Goal: Check status: Check status

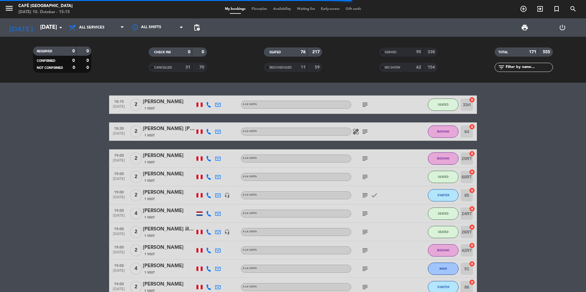
click at [407, 54] on div "SERVED" at bounding box center [395, 52] width 28 height 7
click at [516, 68] on input "text" at bounding box center [529, 67] width 48 height 7
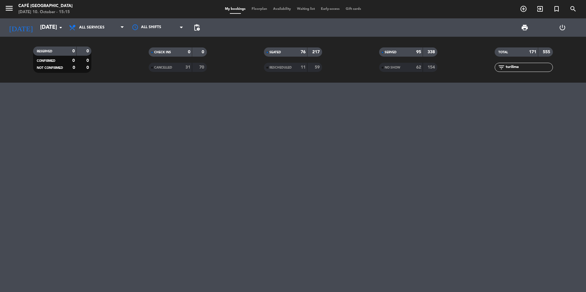
type input "turilima"
drag, startPoint x: 535, startPoint y: 69, endPoint x: 485, endPoint y: 63, distance: 50.6
click at [485, 63] on div "filter_list turilima" at bounding box center [523, 67] width 115 height 9
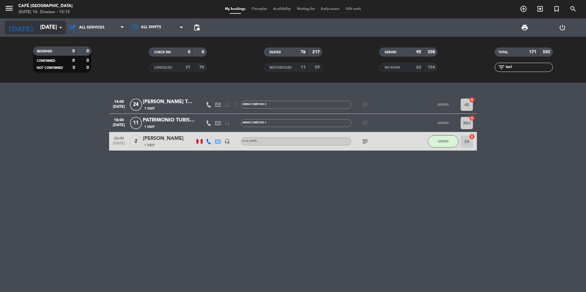
type input "turi"
click at [45, 24] on input "[DATE]" at bounding box center [72, 27] width 71 height 12
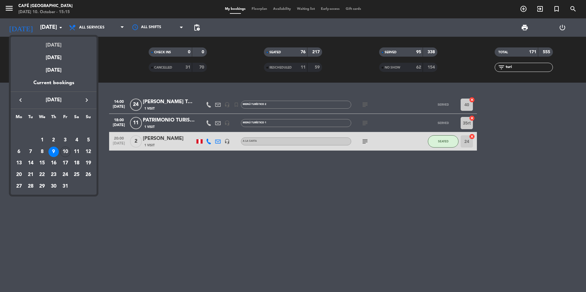
click at [53, 40] on div "[DATE]" at bounding box center [54, 43] width 86 height 13
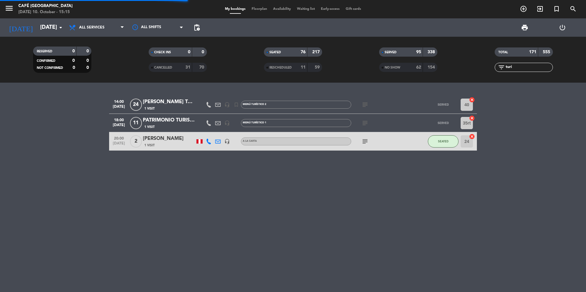
click at [509, 65] on input "turi" at bounding box center [529, 67] width 48 height 7
click at [522, 67] on input "turi" at bounding box center [529, 67] width 48 height 7
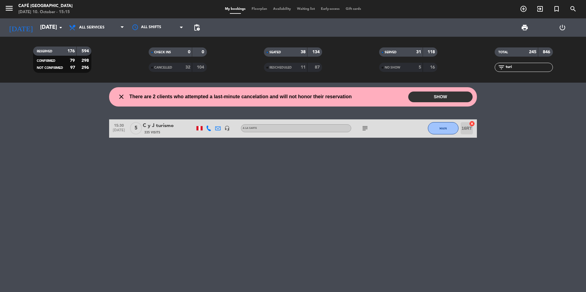
click at [168, 130] on div "C y J turismo" at bounding box center [169, 126] width 52 height 8
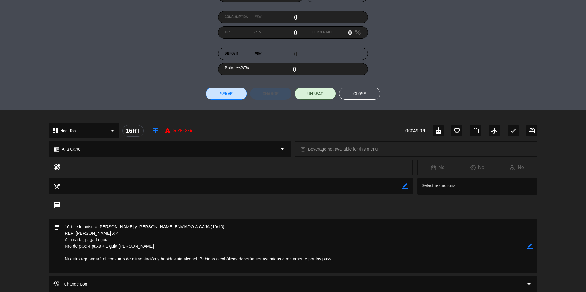
scroll to position [147, 0]
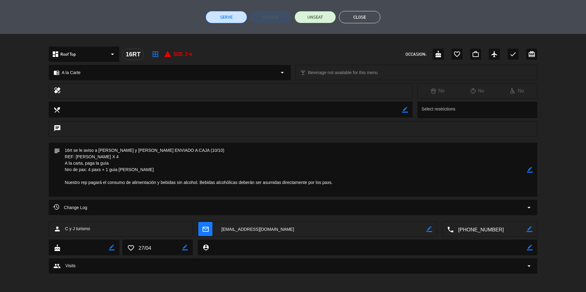
drag, startPoint x: 121, startPoint y: 162, endPoint x: 76, endPoint y: 162, distance: 45.4
click at [76, 162] on textarea at bounding box center [293, 170] width 467 height 54
click at [37, 242] on div "cake border_color favorite_border border_color person_pin border_color" at bounding box center [293, 249] width 586 height 19
click at [365, 20] on button "Close" at bounding box center [359, 17] width 41 height 12
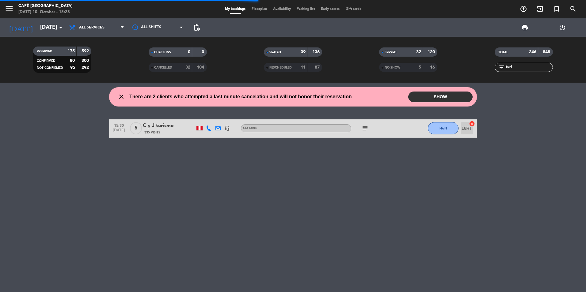
click at [170, 129] on div "C y J turismo" at bounding box center [169, 126] width 52 height 8
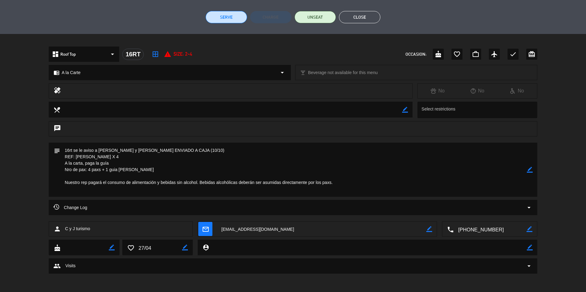
type input "vie. [DATE]"
click at [356, 16] on button "Cerrar" at bounding box center [359, 17] width 41 height 12
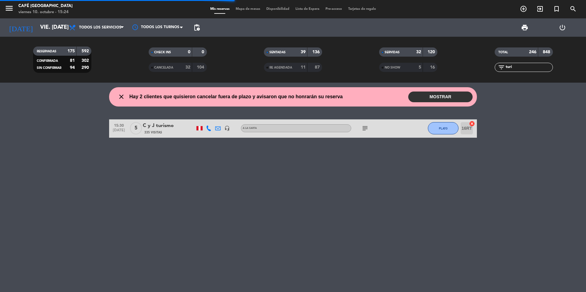
drag, startPoint x: 518, startPoint y: 67, endPoint x: 465, endPoint y: 67, distance: 53.0
click at [465, 67] on div "RESERVADAS 175 592 CONFIRMADA 81 302 SIN CONFIRMAR 94 290 CHECK INS 0 0 CANCELA…" at bounding box center [293, 60] width 586 height 34
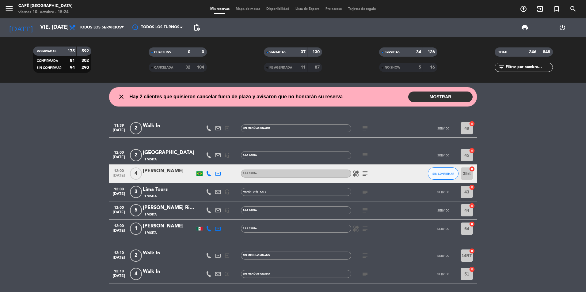
click at [525, 68] on input "text" at bounding box center [529, 67] width 48 height 7
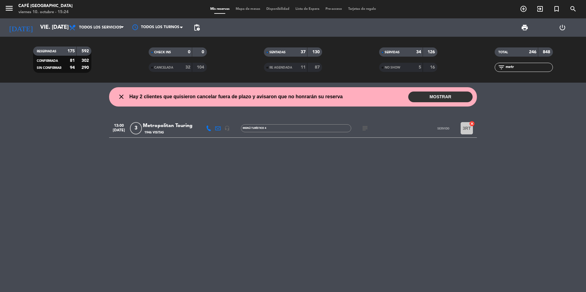
click at [180, 127] on div "Metropolitan Touring" at bounding box center [169, 126] width 52 height 8
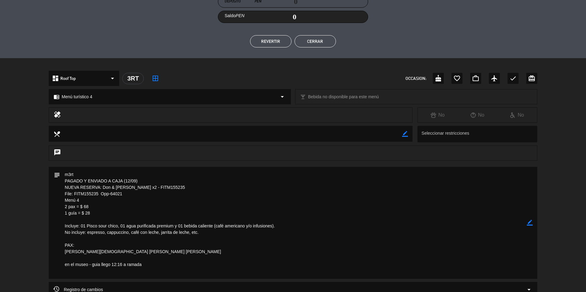
scroll to position [211, 0]
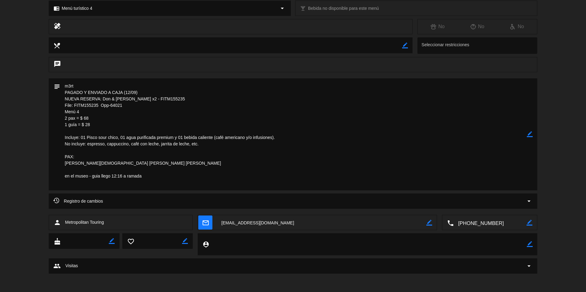
drag, startPoint x: 135, startPoint y: 105, endPoint x: 57, endPoint y: 106, distance: 78.2
click at [57, 106] on div "subject border_color" at bounding box center [293, 134] width 488 height 112
click at [131, 117] on textarea at bounding box center [293, 134] width 467 height 112
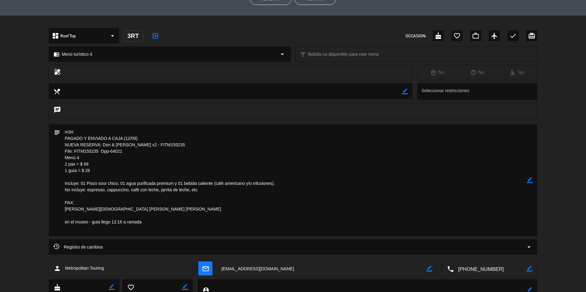
scroll to position [119, 0]
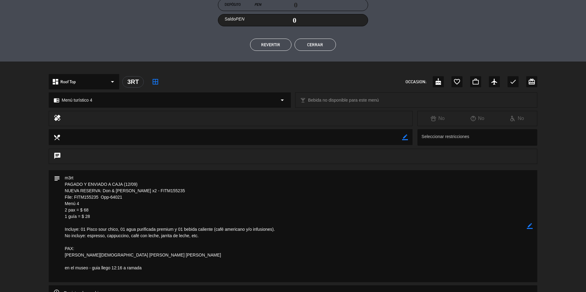
click at [326, 48] on button "Cerrar" at bounding box center [315, 45] width 41 height 12
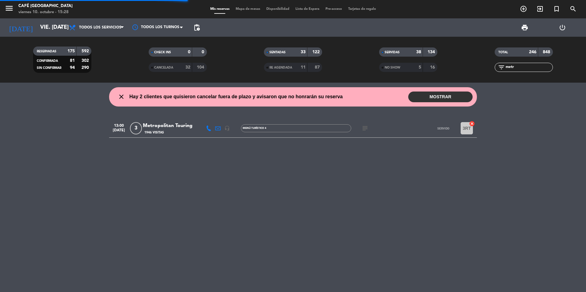
drag, startPoint x: 525, startPoint y: 69, endPoint x: 447, endPoint y: 78, distance: 78.7
click at [447, 78] on div "RESERVADAS 175 592 CONFIRMADA 81 302 SIN CONFIRMAR 94 290 CHECK INS 0 0 CANCELA…" at bounding box center [293, 60] width 586 height 46
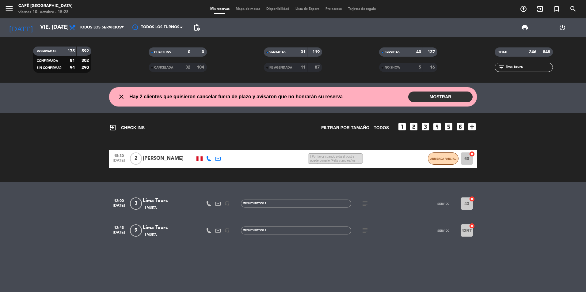
type input "lima tours"
click at [153, 230] on div "Lima Tours" at bounding box center [169, 228] width 52 height 8
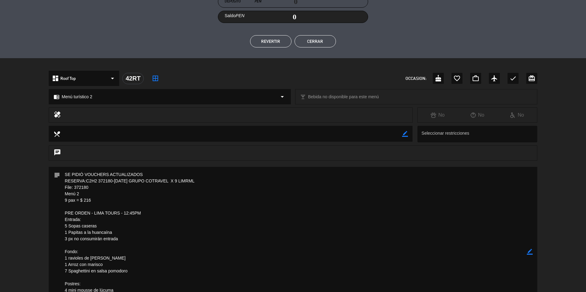
scroll to position [184, 0]
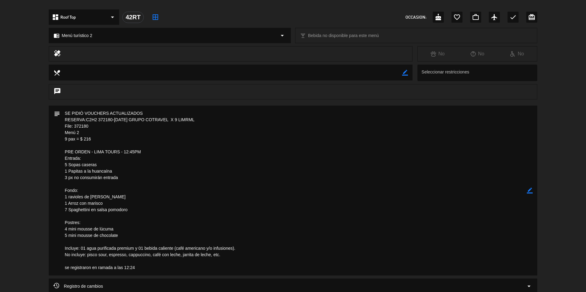
drag, startPoint x: 95, startPoint y: 125, endPoint x: 58, endPoint y: 125, distance: 37.4
click at [58, 125] on div "subject border_color" at bounding box center [293, 191] width 488 height 170
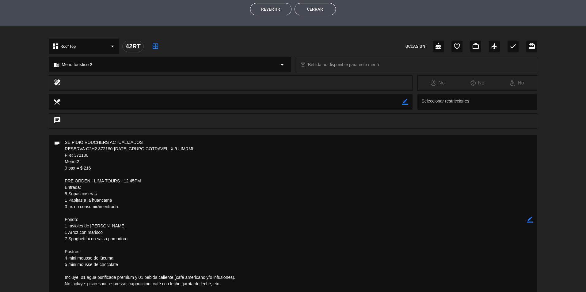
scroll to position [245, 0]
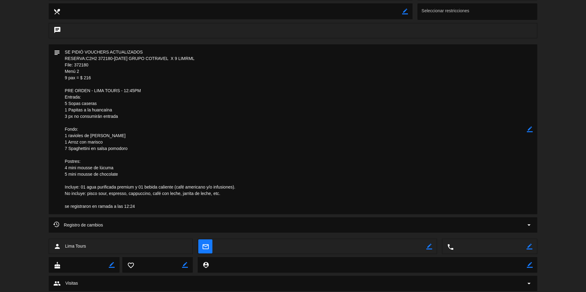
click at [262, 99] on textarea at bounding box center [293, 129] width 467 height 170
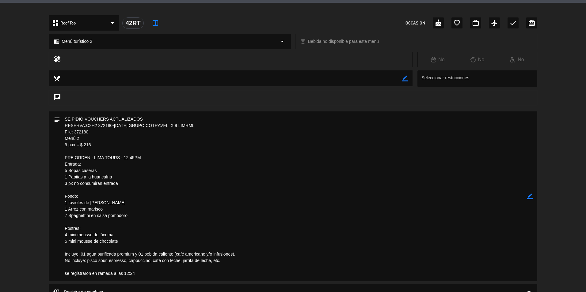
scroll to position [92, 0]
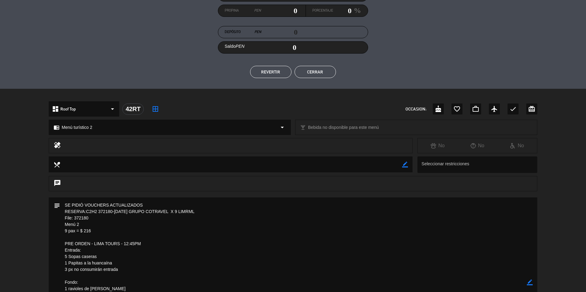
click at [320, 73] on button "Cerrar" at bounding box center [315, 72] width 41 height 12
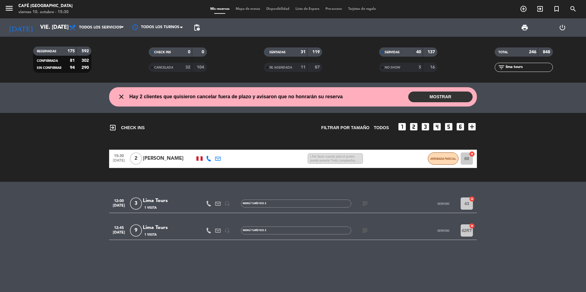
drag, startPoint x: 535, startPoint y: 69, endPoint x: 468, endPoint y: 64, distance: 66.4
click at [468, 64] on div "filter_list lima tours" at bounding box center [523, 67] width 115 height 9
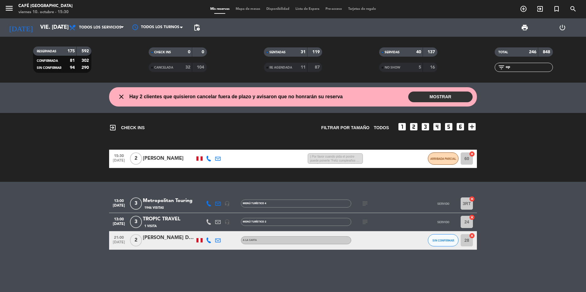
type input "o"
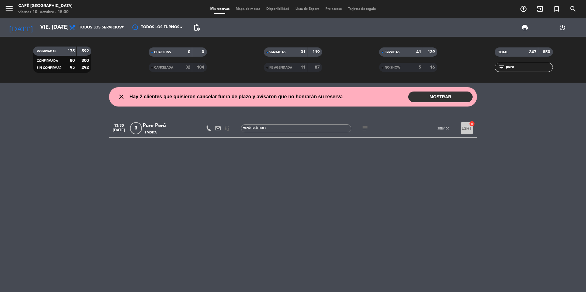
type input "pure"
click at [160, 125] on div "Pure Perú" at bounding box center [169, 126] width 52 height 8
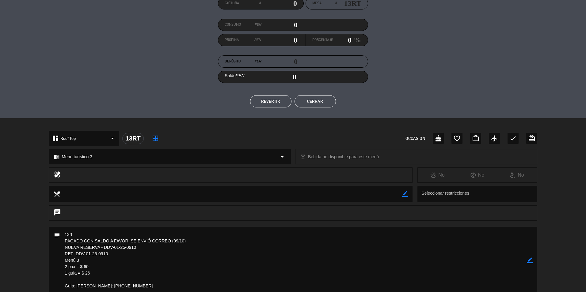
scroll to position [141, 0]
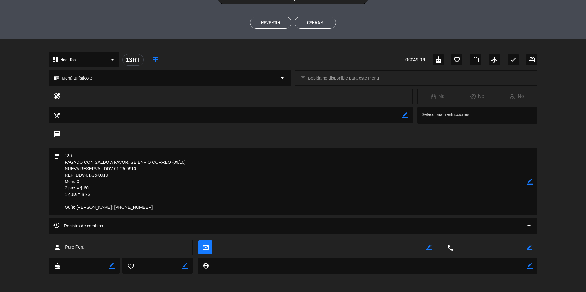
drag, startPoint x: 113, startPoint y: 176, endPoint x: 56, endPoint y: 175, distance: 56.7
click at [56, 175] on div "subject border_color" at bounding box center [293, 181] width 488 height 67
